Goal: Task Accomplishment & Management: Manage account settings

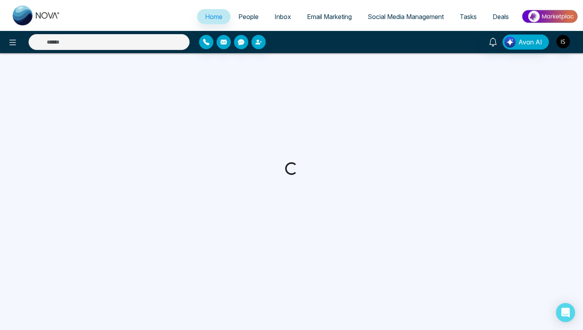
select select "*"
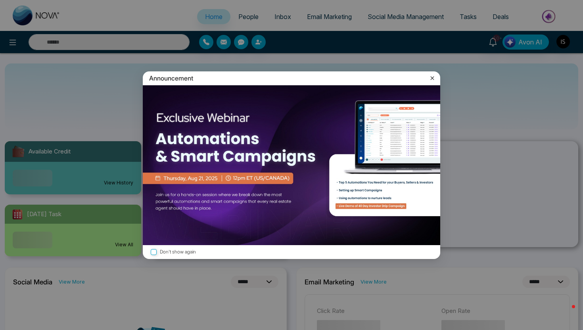
click at [17, 42] on div "Announcement Don't show again" at bounding box center [291, 165] width 583 height 330
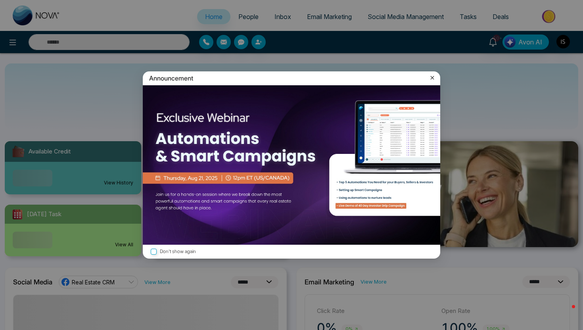
click at [432, 77] on icon at bounding box center [433, 78] width 4 height 4
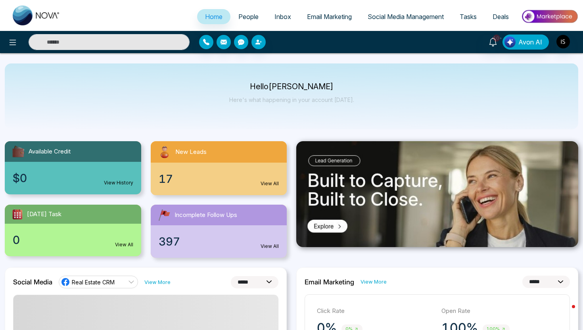
click at [1, 47] on div at bounding box center [97, 42] width 194 height 16
click at [8, 44] on icon at bounding box center [13, 43] width 10 height 10
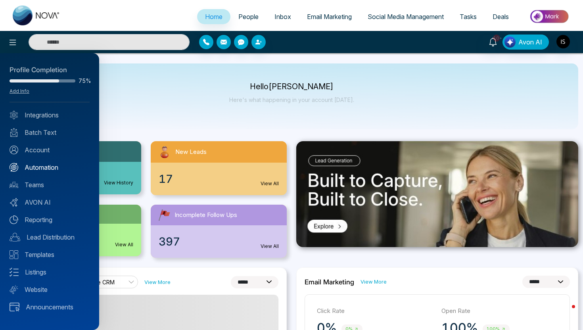
click at [34, 163] on link "Automation" at bounding box center [50, 168] width 80 height 10
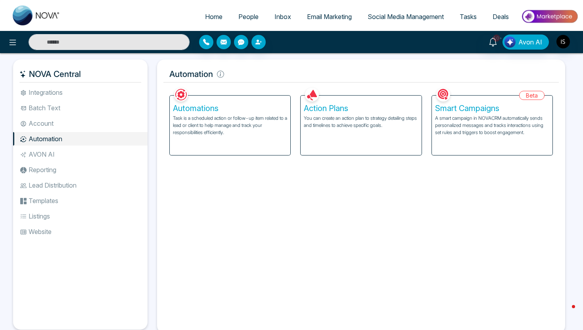
click at [79, 190] on li "Lead Distribution" at bounding box center [80, 184] width 134 height 13
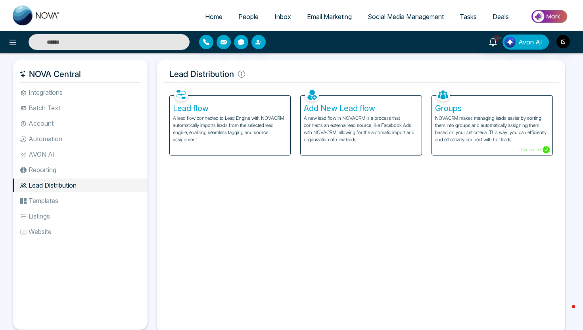
click at [226, 139] on p "A lead flow connected to Lead Engine with NOVACRM automatically imports leads f…" at bounding box center [230, 129] width 114 height 29
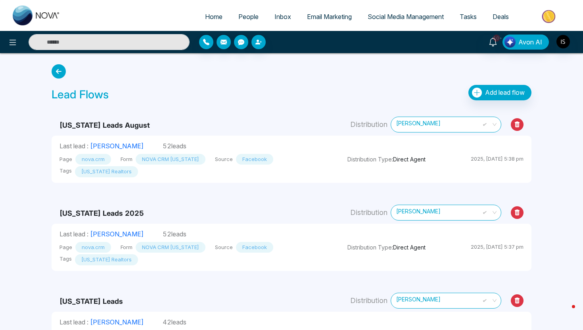
scroll to position [29, 0]
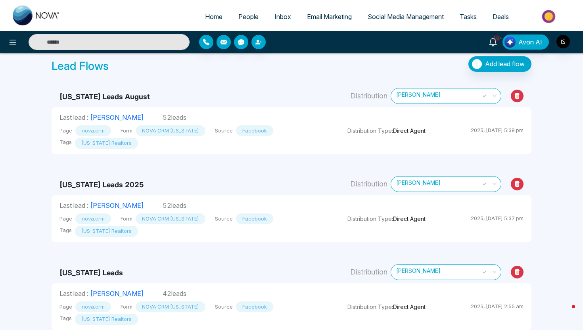
click at [521, 180] on icon at bounding box center [517, 184] width 13 height 13
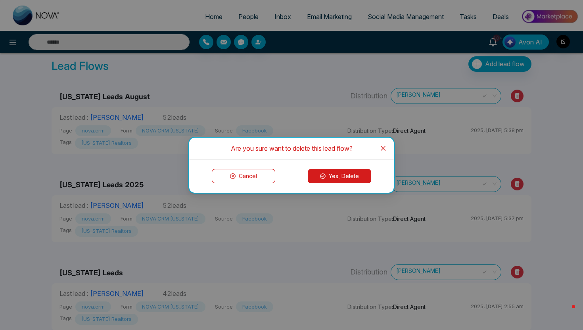
click at [356, 177] on button "Yes, Delete" at bounding box center [339, 176] width 63 height 14
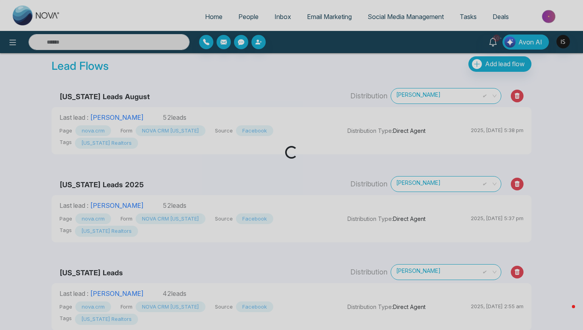
scroll to position [0, 0]
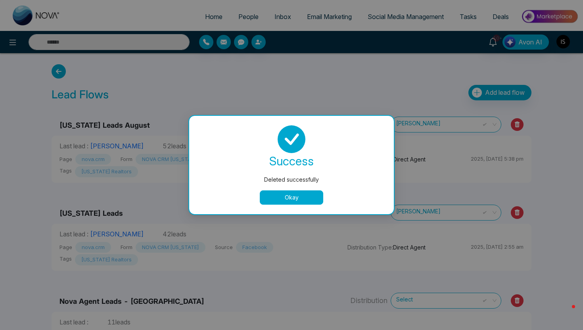
click at [304, 196] on button "Okay" at bounding box center [291, 197] width 63 height 14
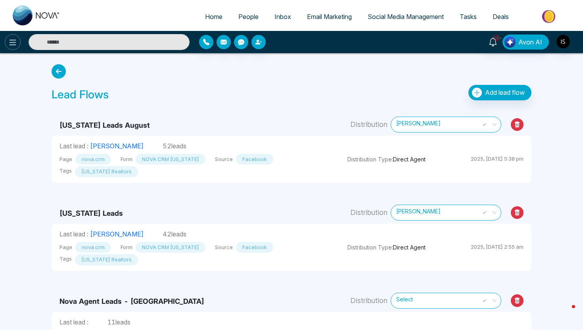
click at [14, 39] on icon at bounding box center [13, 43] width 10 height 10
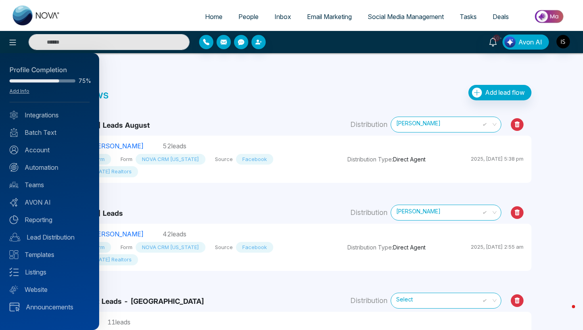
click at [244, 90] on div at bounding box center [291, 165] width 583 height 330
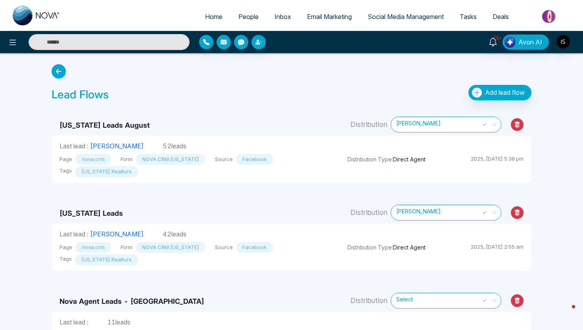
click at [571, 43] on div "10+ Avon AI" at bounding box center [462, 41] width 234 height 15
click at [567, 42] on img "button" at bounding box center [562, 41] width 13 height 13
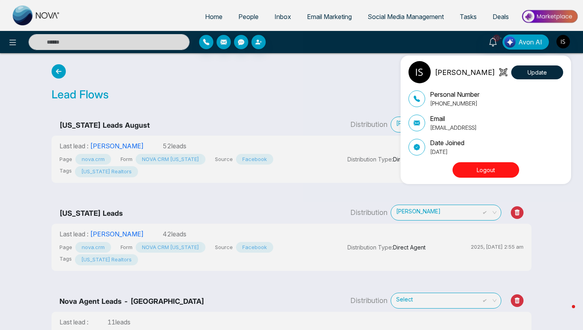
click at [381, 76] on div "[PERSON_NAME] Update Personal Number [PHONE_NUMBER] Email [EMAIL_ADDRESS] Date …" at bounding box center [291, 165] width 583 height 330
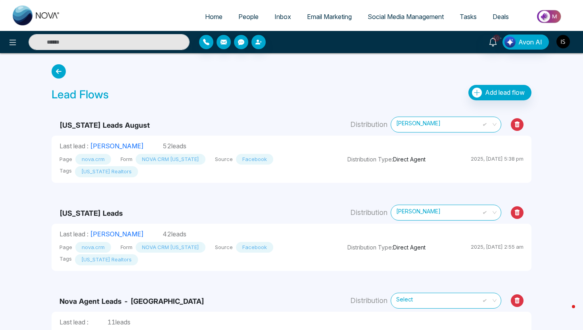
click at [567, 44] on img "button" at bounding box center [562, 41] width 13 height 13
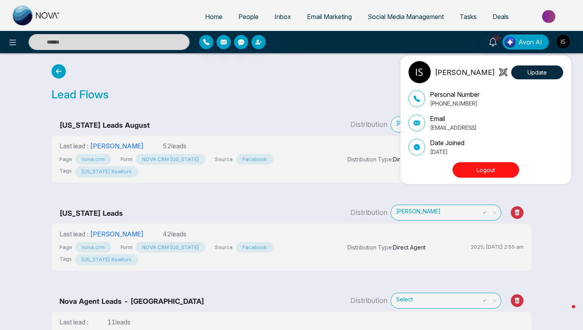
click at [469, 173] on button "Logout" at bounding box center [485, 169] width 67 height 15
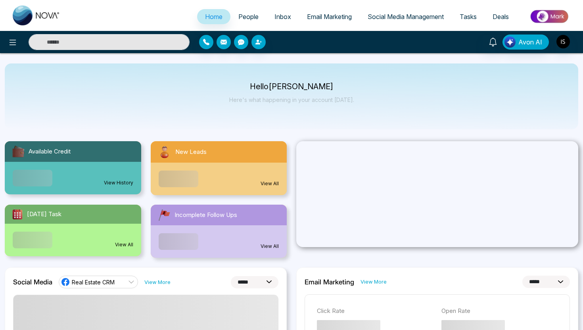
select select "*"
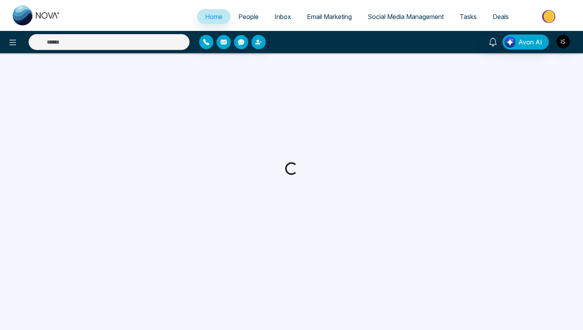
select select "*"
